Goal: Transaction & Acquisition: Register for event/course

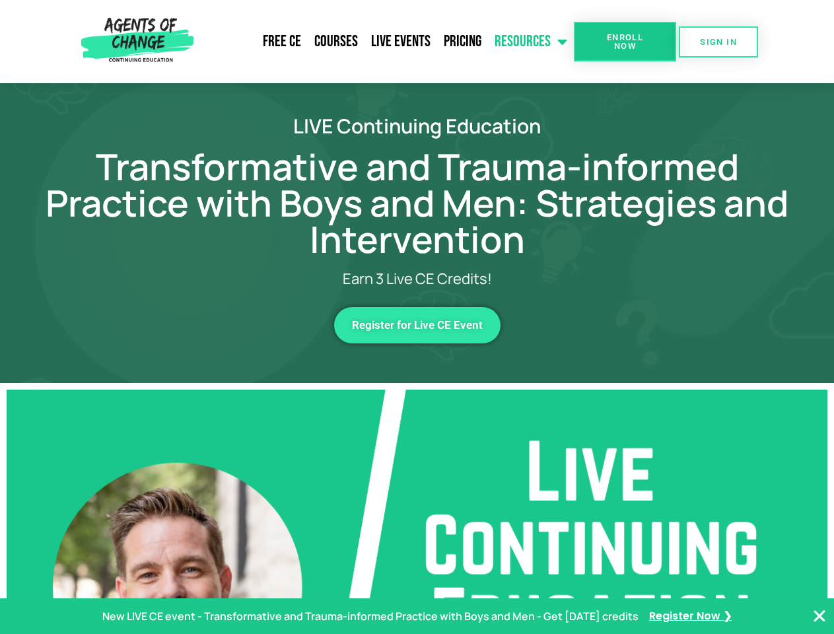
click at [532, 42] on link "Resources" at bounding box center [531, 41] width 86 height 33
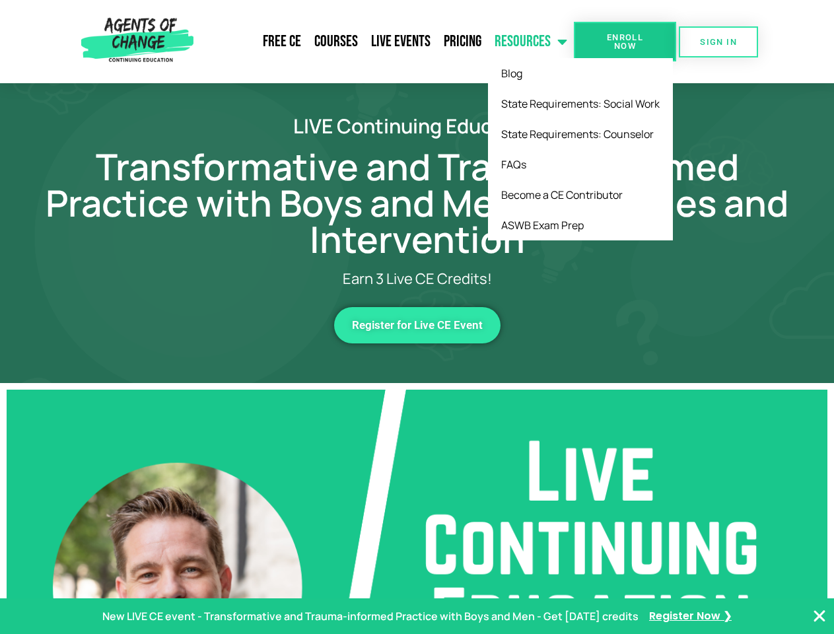
click at [625, 42] on span "Enroll Now" at bounding box center [625, 41] width 60 height 17
click at [719, 42] on span "SIGN IN" at bounding box center [718, 42] width 37 height 9
click at [418, 325] on span "Register for Live CE Event" at bounding box center [417, 325] width 131 height 11
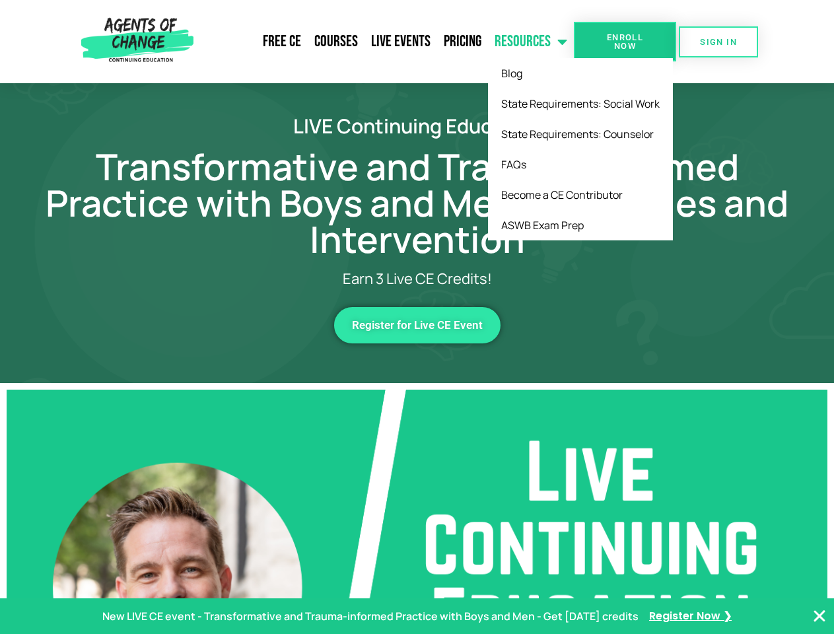
click at [418, 325] on span "Register for Live CE Event" at bounding box center [417, 325] width 131 height 11
click at [417, 616] on p "New LIVE CE event - Transformative and Trauma-informed Practice with Boys and M…" at bounding box center [370, 616] width 536 height 19
click at [820, 616] on icon "Close Banner" at bounding box center [820, 616] width 16 height 16
